Goal: Use online tool/utility: Utilize a website feature to perform a specific function

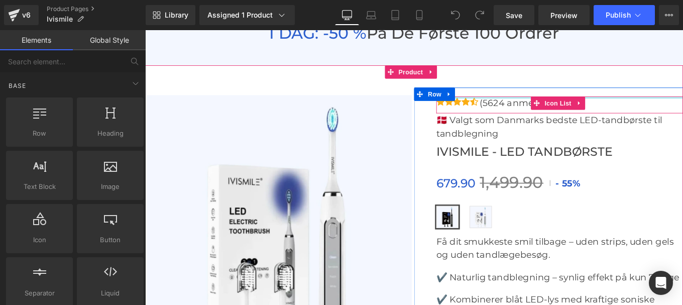
click at [522, 105] on div at bounding box center [613, 106] width 279 height 3
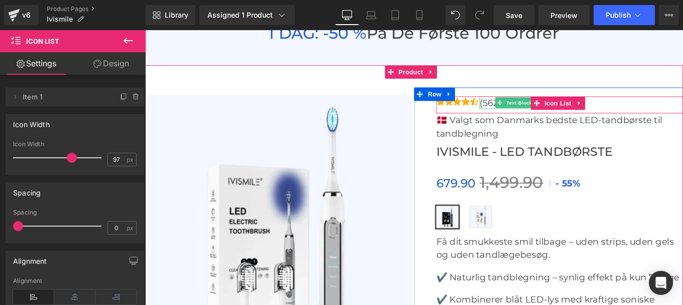
click at [535, 105] on p "(5624 anmeldelser)" at bounding box center [573, 112] width 100 height 14
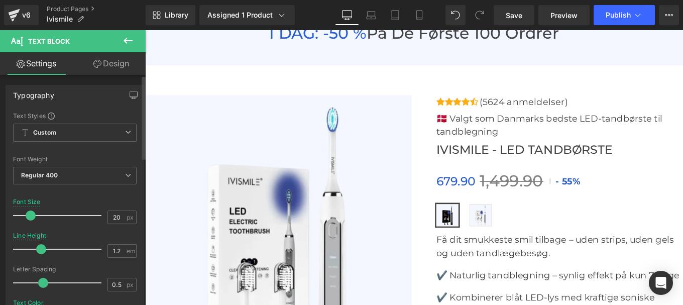
type input "1.1"
drag, startPoint x: 48, startPoint y: 249, endPoint x: 39, endPoint y: 249, distance: 9.6
click at [39, 249] on span at bounding box center [38, 249] width 10 height 10
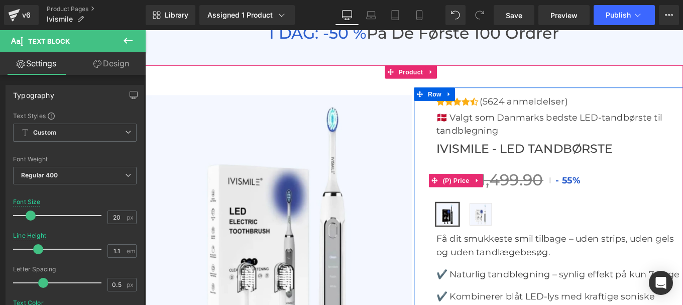
click at [616, 194] on span "55%" at bounding box center [626, 200] width 21 height 12
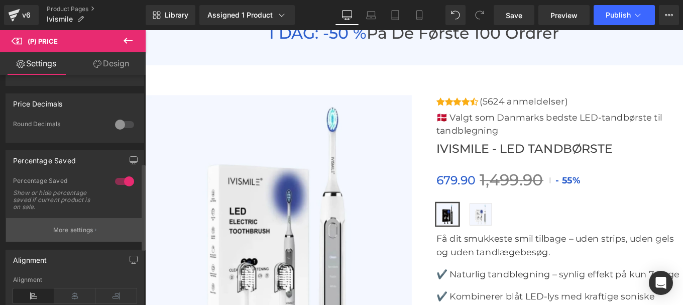
scroll to position [235, 0]
click at [82, 231] on button "More settings" at bounding box center [75, 230] width 138 height 24
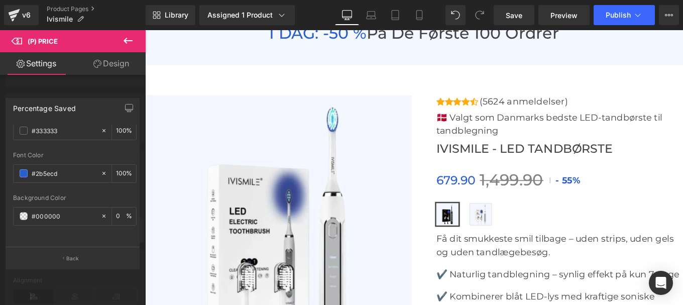
scroll to position [0, 0]
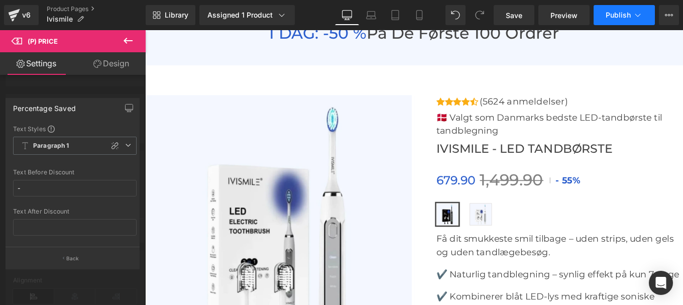
click at [625, 24] on button "Publish" at bounding box center [623, 15] width 61 height 20
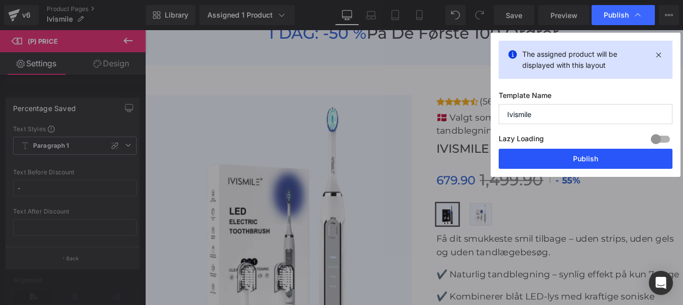
click at [575, 167] on button "Publish" at bounding box center [586, 159] width 174 height 20
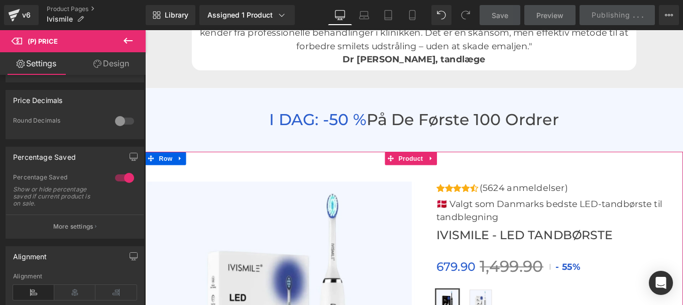
scroll to position [3335, 0]
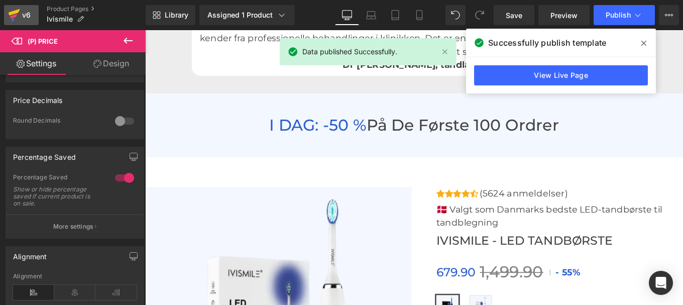
click at [22, 14] on div "v6" at bounding box center [26, 15] width 13 height 13
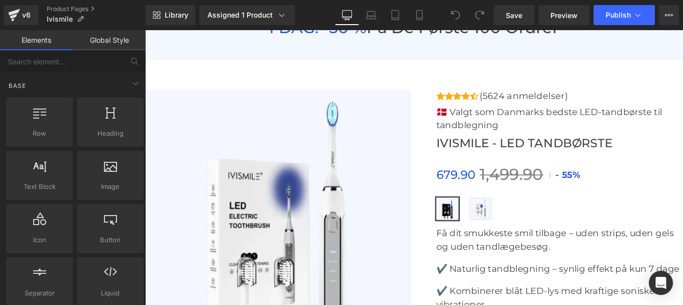
scroll to position [3443, 0]
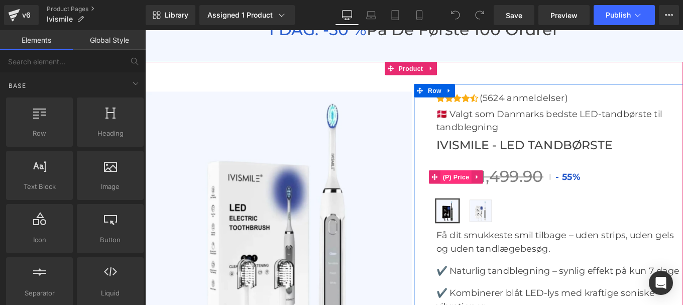
click at [496, 188] on span "(P) Price" at bounding box center [496, 195] width 35 height 15
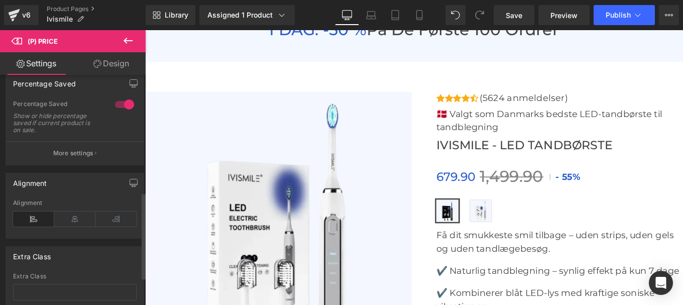
scroll to position [313, 0]
click at [116, 111] on div at bounding box center [124, 104] width 24 height 16
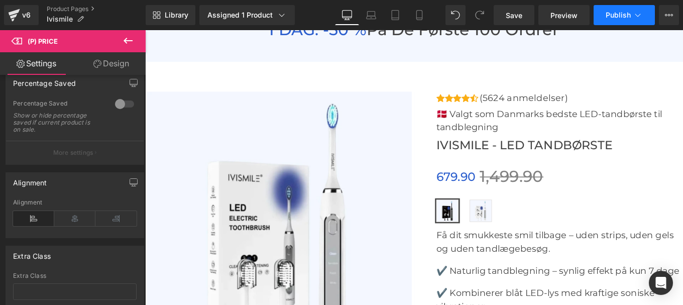
click at [612, 17] on span "Publish" at bounding box center [618, 15] width 25 height 8
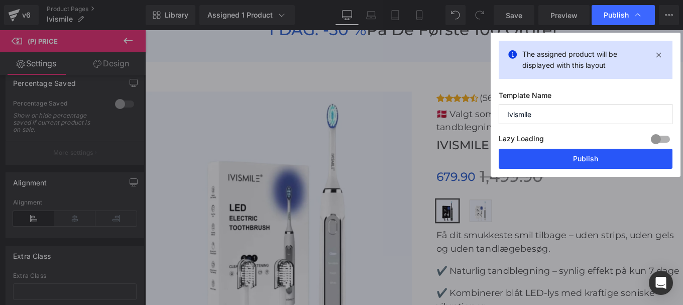
drag, startPoint x: 559, startPoint y: 163, endPoint x: 357, endPoint y: 278, distance: 232.5
click at [559, 163] on button "Publish" at bounding box center [586, 159] width 174 height 20
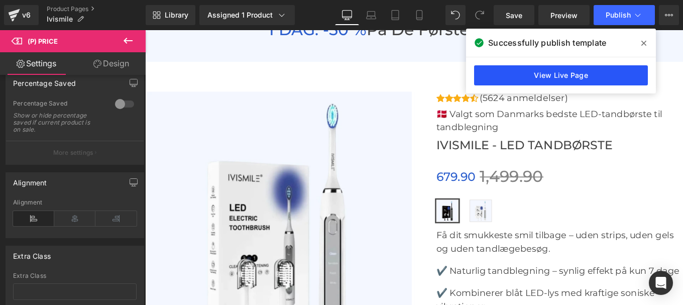
click at [575, 71] on link "View Live Page" at bounding box center [561, 75] width 174 height 20
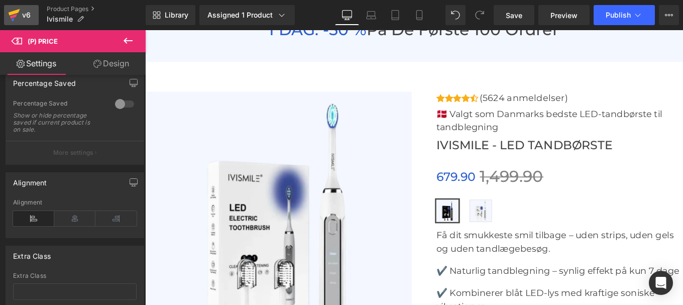
click at [23, 14] on div "v6" at bounding box center [26, 15] width 13 height 13
